Goal: Find specific page/section: Find specific page/section

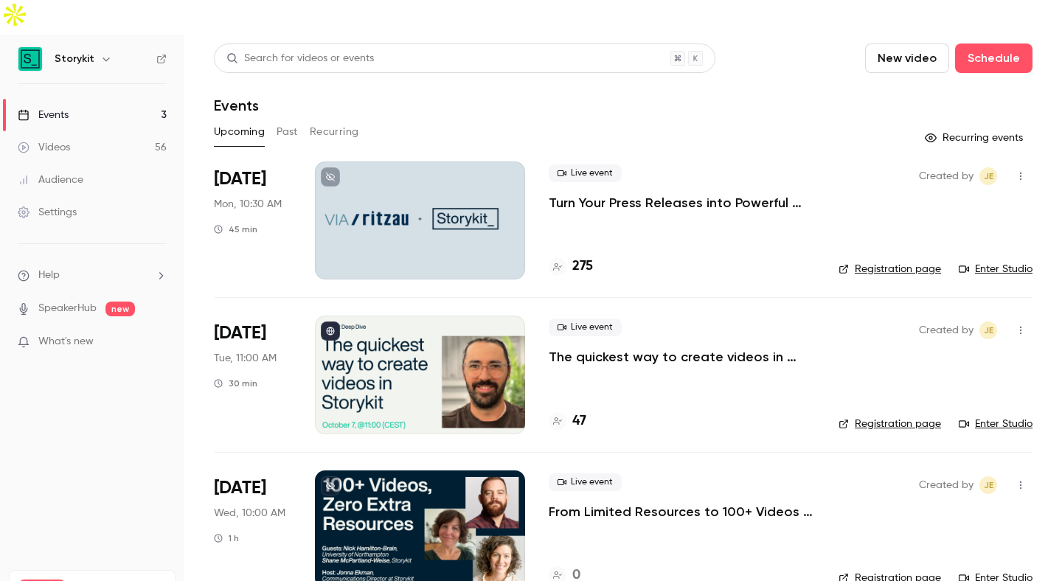
click at [576, 411] on h4 "47" at bounding box center [579, 421] width 14 height 20
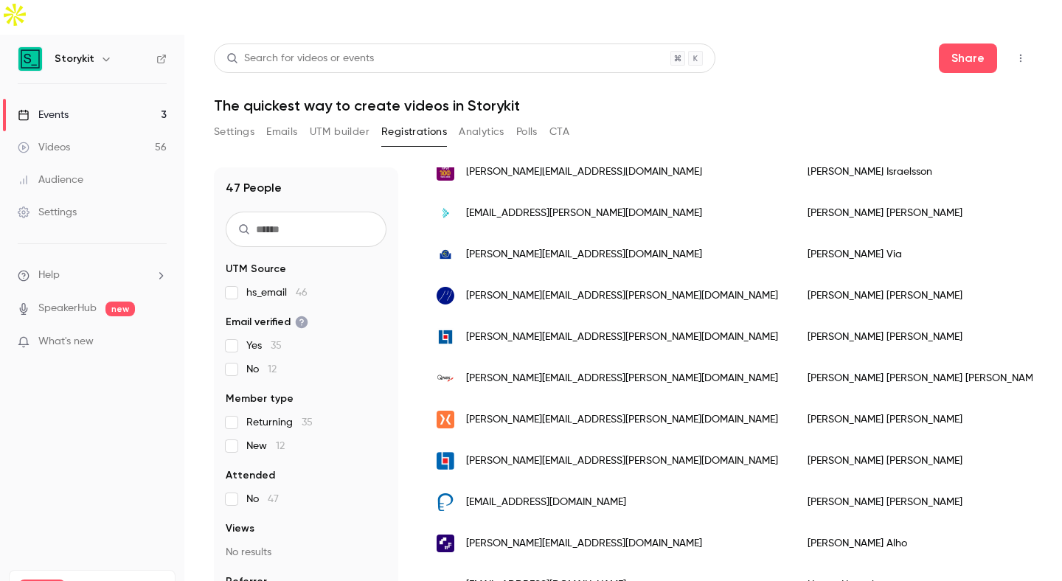
scroll to position [1268, 0]
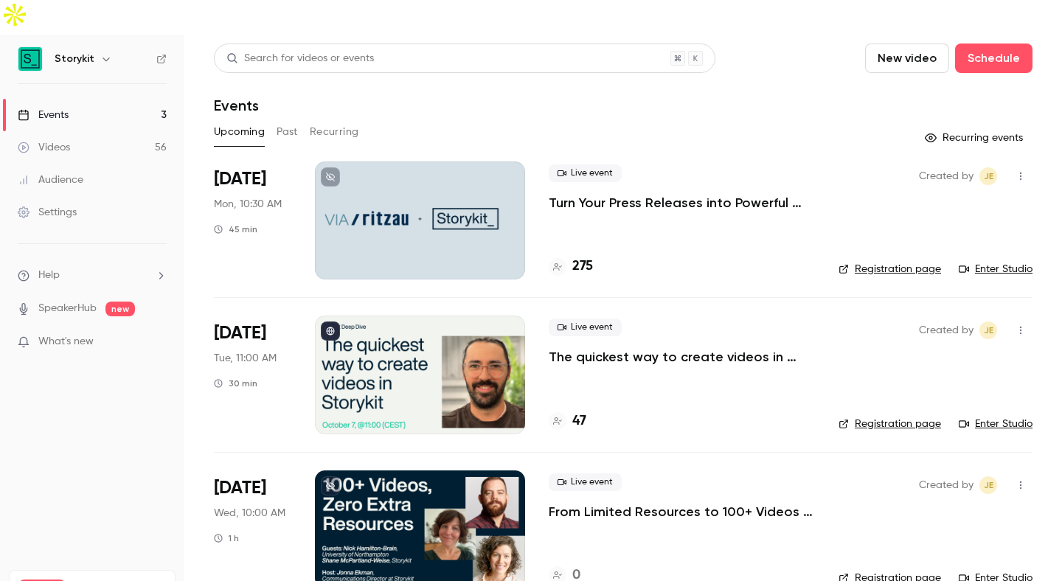
click at [111, 131] on link "Videos 56" at bounding box center [92, 147] width 184 height 32
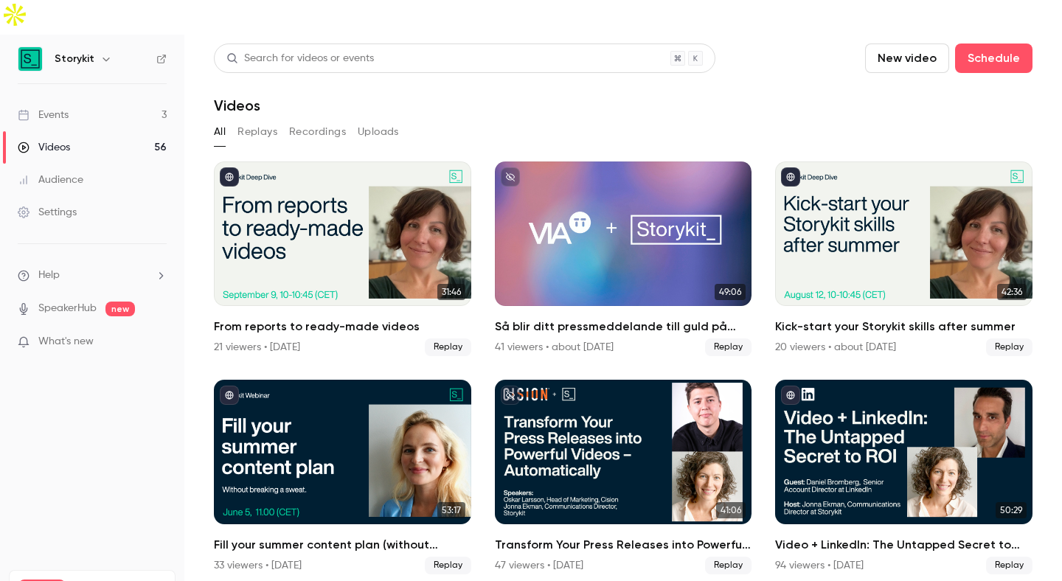
click at [117, 99] on link "Events 3" at bounding box center [92, 115] width 184 height 32
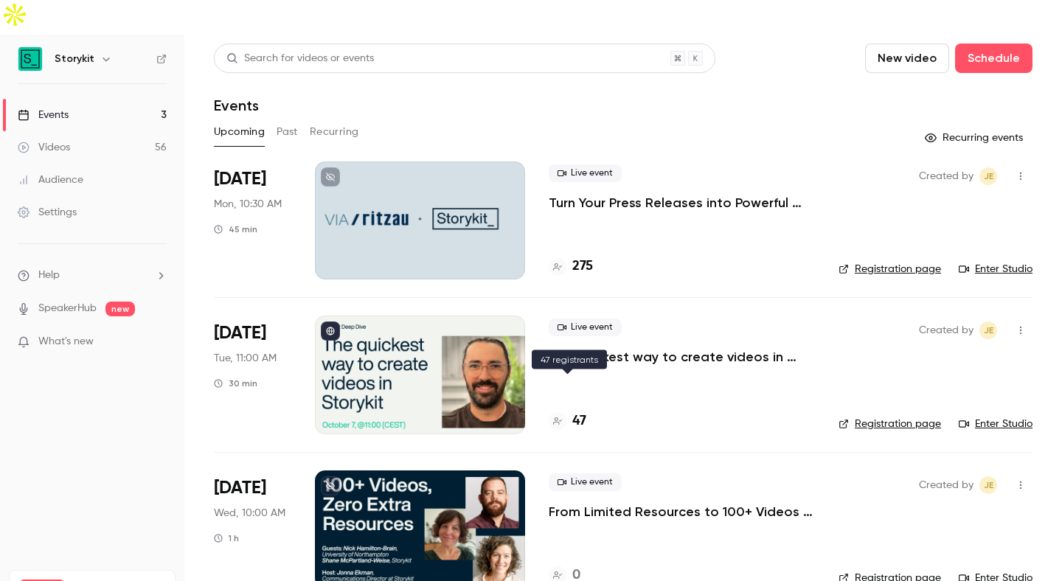
click at [557, 417] on icon at bounding box center [557, 420] width 9 height 7
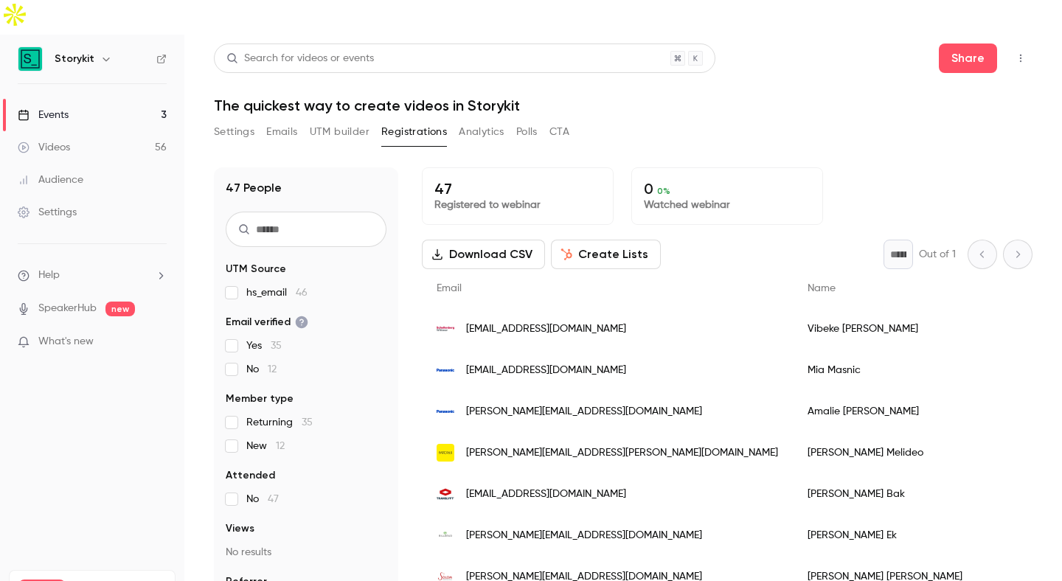
click at [127, 131] on link "Videos 56" at bounding box center [92, 147] width 184 height 32
